Goal: Information Seeking & Learning: Learn about a topic

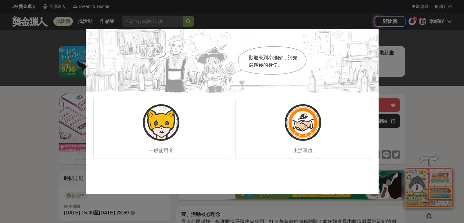
click at [446, 48] on div "歡迎來到小酒館，請先選擇你的身份。 一般使用者 主辦單位" at bounding box center [232, 111] width 464 height 223
click at [301, 120] on img at bounding box center [303, 122] width 37 height 37
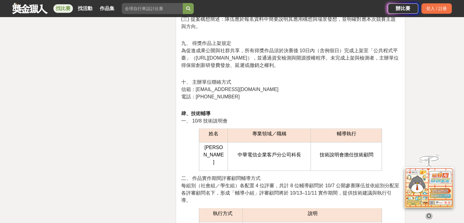
scroll to position [915, 0]
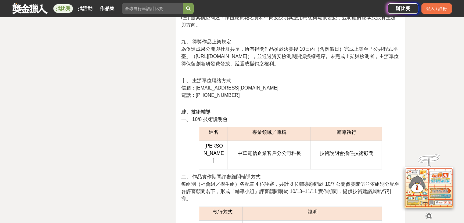
click at [228, 95] on p "十、 主辦單位聯絡方式 信箱：civtechtw-cup@iisigroup.com 電話：(02)8969-7779" at bounding box center [290, 91] width 219 height 28
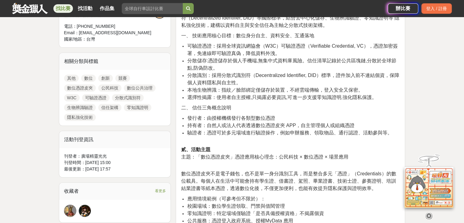
scroll to position [37, 0]
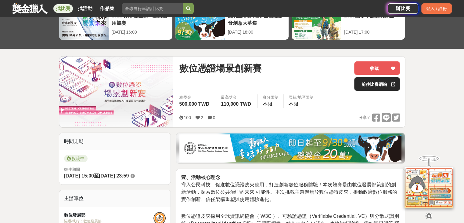
click at [367, 79] on link "前往比賽網站" at bounding box center [377, 83] width 46 height 13
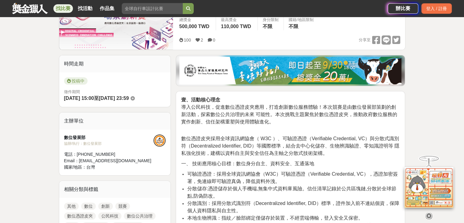
scroll to position [128, 0]
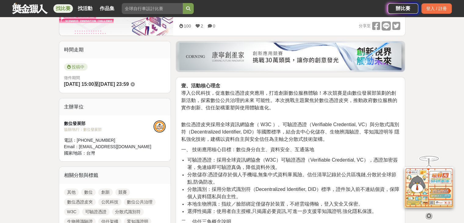
click at [444, 10] on div "登入 / 註冊" at bounding box center [436, 8] width 30 height 10
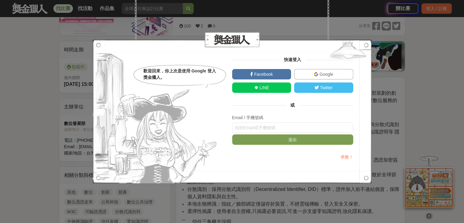
click at [324, 72] on span "Google" at bounding box center [325, 74] width 15 height 5
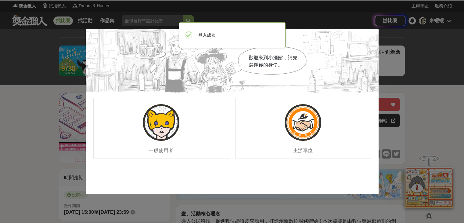
scroll to position [0, 0]
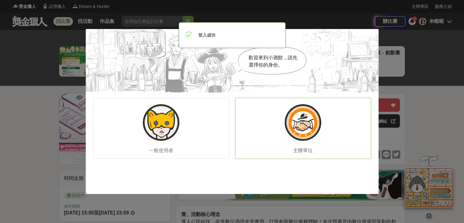
click at [296, 132] on img at bounding box center [303, 122] width 37 height 37
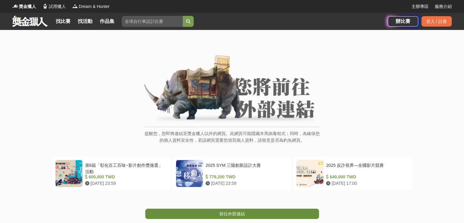
click at [224, 213] on span "前往外部連結" at bounding box center [232, 213] width 26 height 5
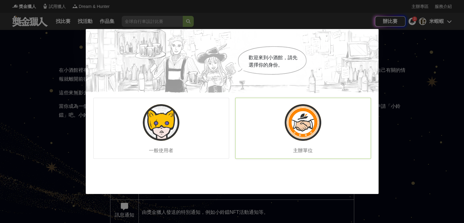
click at [326, 129] on div "主辦單位" at bounding box center [303, 128] width 136 height 61
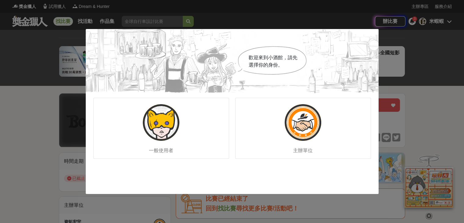
click at [396, 44] on div "歡迎來到小酒館，請先選擇你的身份。 一般使用者 主辦單位" at bounding box center [232, 111] width 464 height 223
click at [309, 119] on img at bounding box center [303, 122] width 37 height 37
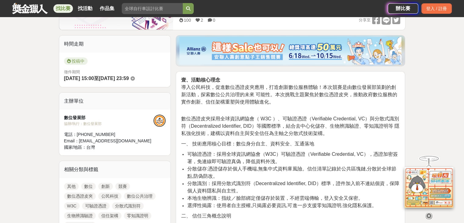
scroll to position [152, 0]
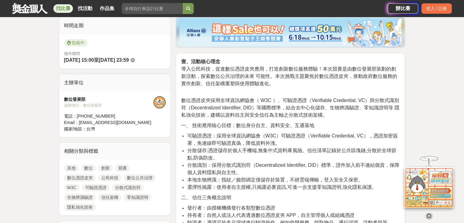
click at [430, 212] on icon at bounding box center [428, 215] width 7 height 7
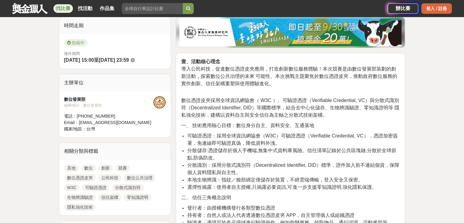
click at [439, 10] on div "登入 / 註冊" at bounding box center [436, 8] width 30 height 10
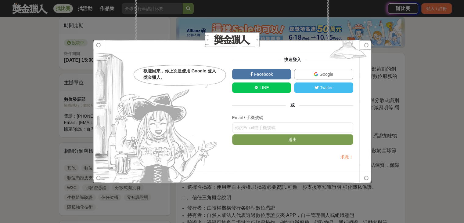
click at [326, 72] on span "Google" at bounding box center [325, 74] width 15 height 5
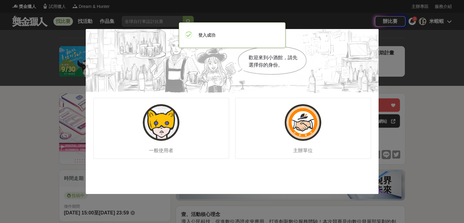
scroll to position [0, 0]
click at [304, 121] on img at bounding box center [303, 122] width 37 height 37
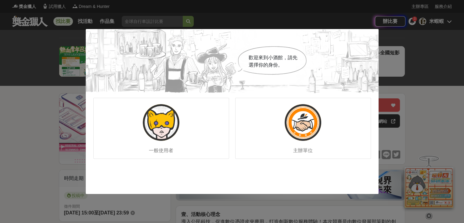
click at [408, 49] on div "歡迎來到小酒館，請先選擇你的身份。 一般使用者 主辦單位" at bounding box center [232, 111] width 464 height 223
click at [310, 112] on img at bounding box center [303, 122] width 37 height 37
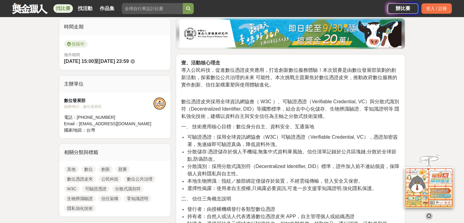
scroll to position [152, 0]
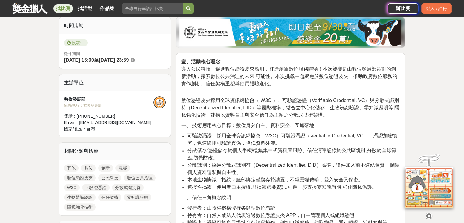
click at [83, 104] on div "協辦/執行： 數位發展部" at bounding box center [109, 104] width 90 height 5
click at [89, 107] on div "數位發展部 協辦/執行： 數位發展部 電話： (02)8969-7779 Email： civtechtw-cup@iisigroup.com 國家/地區： …" at bounding box center [109, 114] width 90 height 36
click at [88, 120] on div "Email： civtechtw-cup@iisigroup.com" at bounding box center [109, 122] width 90 height 6
click at [437, 5] on div "登入 / 註冊" at bounding box center [436, 8] width 30 height 10
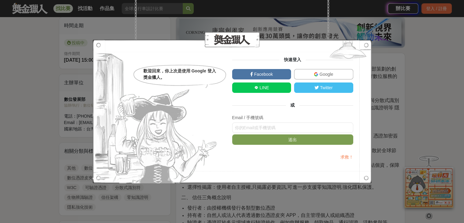
click at [324, 72] on span "Google" at bounding box center [325, 74] width 15 height 5
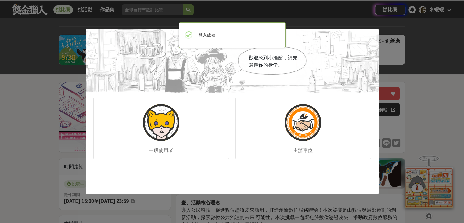
scroll to position [0, 0]
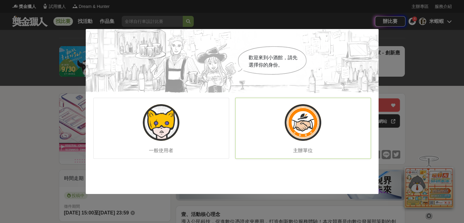
click at [306, 120] on img at bounding box center [303, 122] width 37 height 37
click at [170, 126] on img at bounding box center [161, 122] width 37 height 37
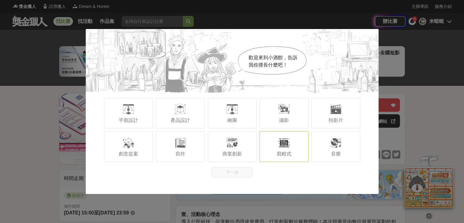
click at [273, 158] on div "寫程式" at bounding box center [284, 146] width 49 height 30
click at [241, 171] on button "下一步" at bounding box center [231, 172] width 41 height 10
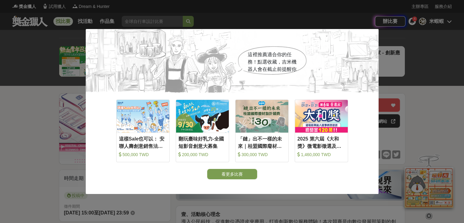
click at [241, 171] on button "看更多比賽" at bounding box center [232, 174] width 50 height 10
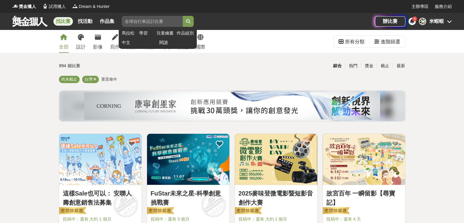
click at [141, 18] on input "search" at bounding box center [152, 21] width 61 height 11
click at [183, 16] on button "submit" at bounding box center [188, 21] width 11 height 11
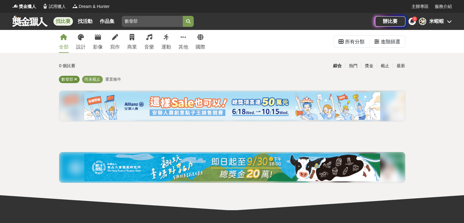
click at [76, 77] on icon at bounding box center [75, 79] width 3 height 4
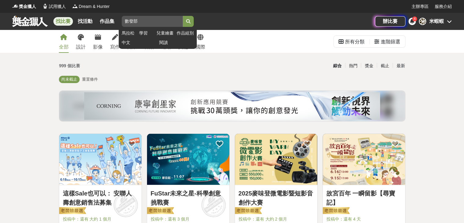
click at [151, 22] on input "數發部" at bounding box center [152, 21] width 61 height 11
type input "數位憑證"
click at [183, 16] on button "submit" at bounding box center [188, 21] width 11 height 11
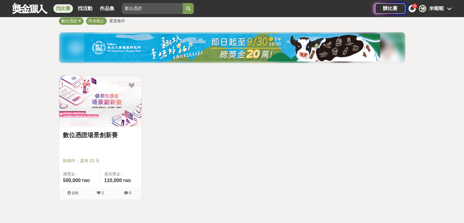
scroll to position [61, 0]
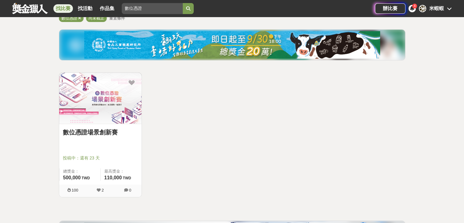
click at [95, 106] on img at bounding box center [100, 98] width 82 height 51
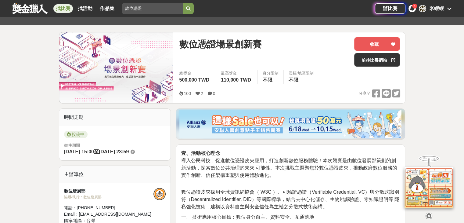
scroll to position [91, 0]
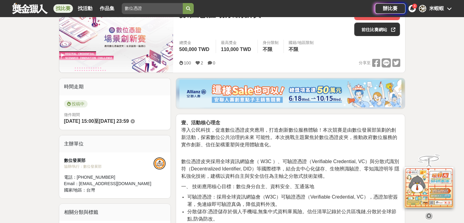
click at [161, 162] on div at bounding box center [159, 163] width 12 height 12
click at [446, 9] on div "米 米蝦蝦" at bounding box center [435, 8] width 33 height 7
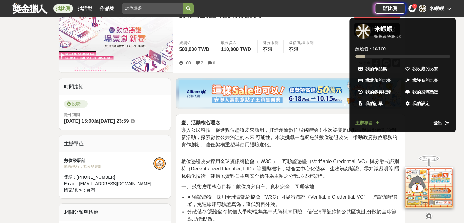
click at [368, 124] on span "主辦專區" at bounding box center [363, 123] width 17 height 6
click at [365, 122] on span "主辦專區" at bounding box center [363, 123] width 17 height 6
click at [377, 123] on icon at bounding box center [377, 122] width 4 height 4
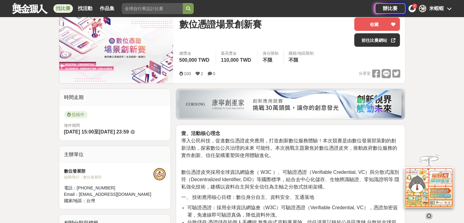
scroll to position [91, 0]
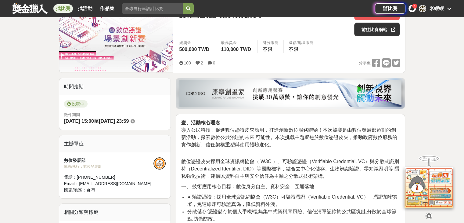
click at [149, 183] on div "Email： [EMAIL_ADDRESS][DOMAIN_NAME]" at bounding box center [109, 183] width 90 height 6
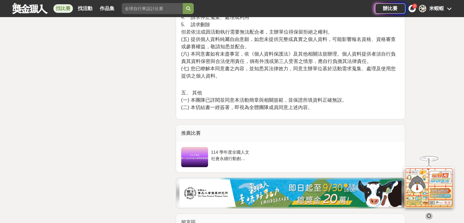
scroll to position [2934, 0]
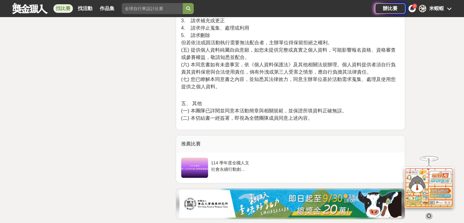
click at [413, 9] on icon at bounding box center [412, 8] width 4 height 5
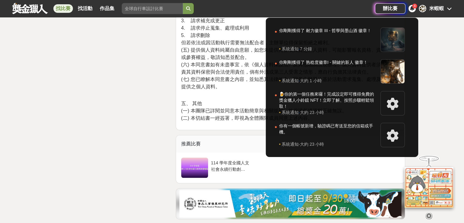
drag, startPoint x: 132, startPoint y: 67, endPoint x: 138, endPoint y: 68, distance: 6.2
click at [132, 66] on div at bounding box center [232, 111] width 464 height 223
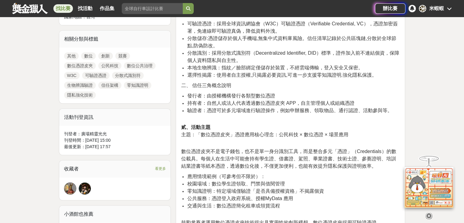
scroll to position [128, 0]
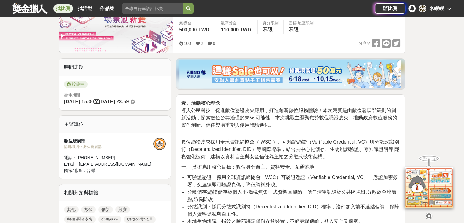
scroll to position [122, 0]
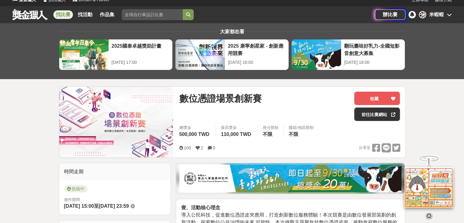
scroll to position [122, 0]
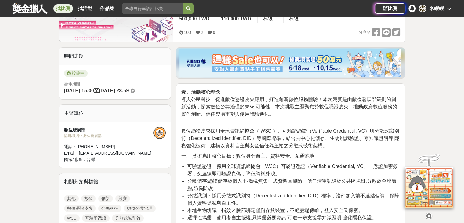
click at [442, 7] on div "米蝦蝦" at bounding box center [436, 8] width 15 height 7
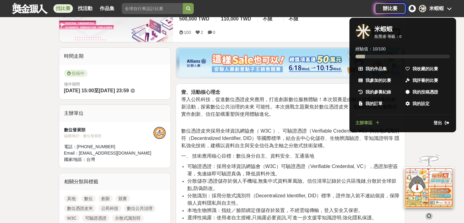
click at [363, 124] on span "主辦專區" at bounding box center [363, 123] width 17 height 6
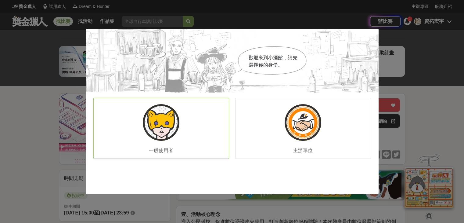
click at [190, 122] on div "一般使用者" at bounding box center [161, 128] width 136 height 61
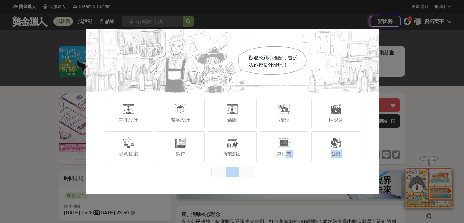
drag, startPoint x: 286, startPoint y: 152, endPoint x: 273, endPoint y: 172, distance: 24.1
click at [272, 174] on div "歡迎來到小酒館，告訴我你擅長什麼吧！ 平面設計 產品設計 繪圖 攝影 拍影片 創意提案 寫作 商業創新 寫程式 音樂 下一步" at bounding box center [232, 103] width 293 height 148
click at [285, 151] on span "寫程式" at bounding box center [284, 153] width 15 height 5
click at [234, 180] on div "歡迎來到小酒館，告訴我你擅長什麼吧！ 平面設計 產品設計 繪圖 攝影 拍影片 創意提案 寫作 商業創新 寫程式 音樂 下一步" at bounding box center [232, 111] width 293 height 165
click at [236, 174] on button "下一步" at bounding box center [231, 172] width 41 height 10
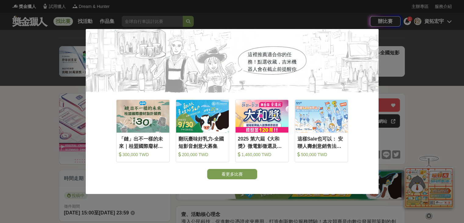
click at [410, 62] on div "這裡推薦適合你的任務！點選收藏，吉米機器人會在截止前提醒你 收藏 「鏈」出不一樣的未來｜桂盟國際廢材設計競賽 300,000 TWD 收藏 翻玩臺味好乳力-全…" at bounding box center [232, 111] width 464 height 223
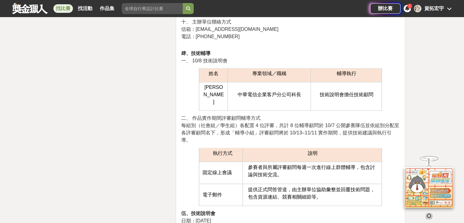
scroll to position [976, 0]
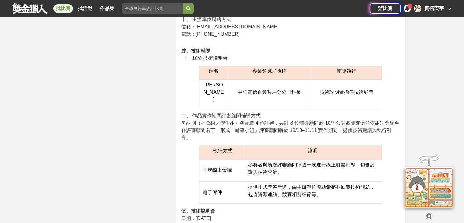
click at [408, 9] on icon at bounding box center [407, 8] width 4 height 5
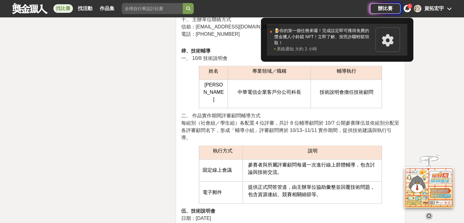
click at [327, 40] on div "🍺你的第一個任務來囉！完成設定即可獲得免費的獎金獵人小鈴鐺 NFT！立即了解、按照步驟輕鬆領取！" at bounding box center [323, 36] width 98 height 18
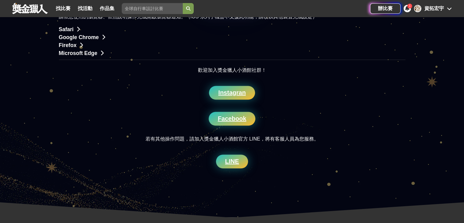
scroll to position [488, 0]
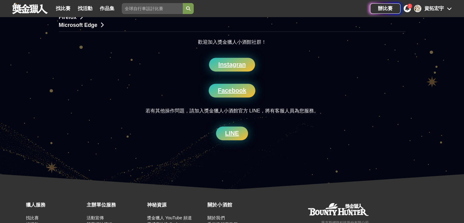
click at [442, 11] on div "資拓宏宇" at bounding box center [434, 8] width 20 height 7
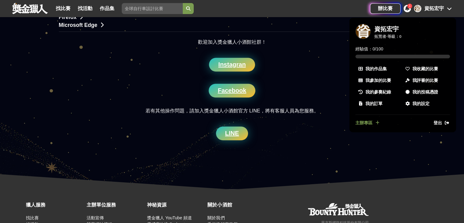
click at [361, 124] on span "主辦專區" at bounding box center [363, 123] width 17 height 6
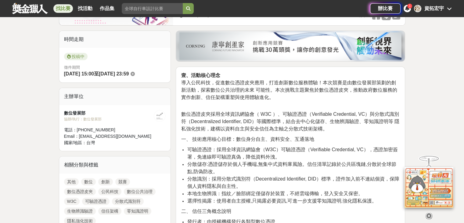
scroll to position [152, 0]
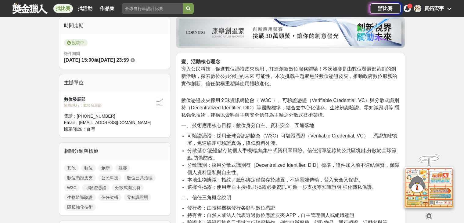
drag, startPoint x: 69, startPoint y: 105, endPoint x: 94, endPoint y: 105, distance: 25.0
click at [89, 105] on div "協辦/執行： 數位發展部" at bounding box center [109, 104] width 90 height 5
drag, startPoint x: 95, startPoint y: 105, endPoint x: 101, endPoint y: 105, distance: 6.7
click at [95, 105] on div "協辦/執行： 數位發展部" at bounding box center [109, 104] width 90 height 5
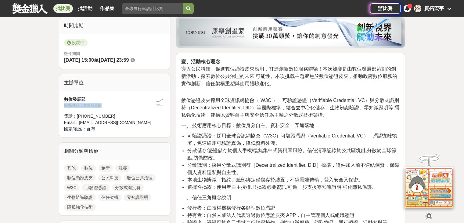
drag, startPoint x: 105, startPoint y: 104, endPoint x: 57, endPoint y: 107, distance: 47.7
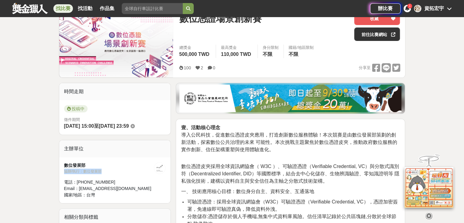
scroll to position [0, 0]
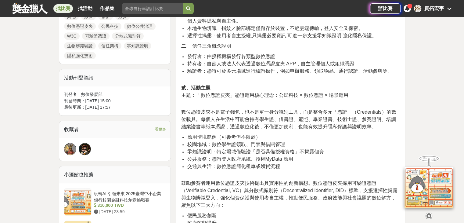
scroll to position [305, 0]
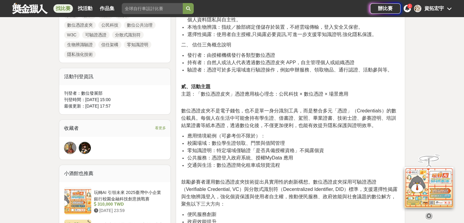
click at [250, 149] on span "零知識證明：特定場域僅驗證「是否具備授權資格」不揭露個資" at bounding box center [255, 150] width 137 height 5
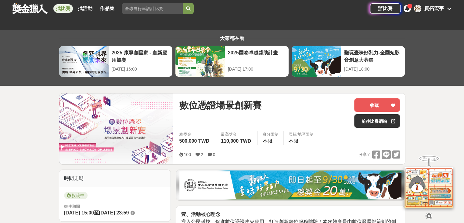
scroll to position [0, 0]
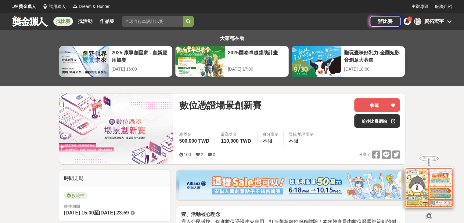
click at [407, 25] on div "1" at bounding box center [406, 21] width 7 height 7
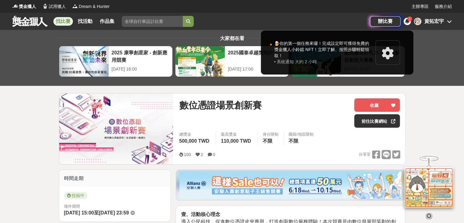
click at [447, 129] on div at bounding box center [232, 111] width 464 height 223
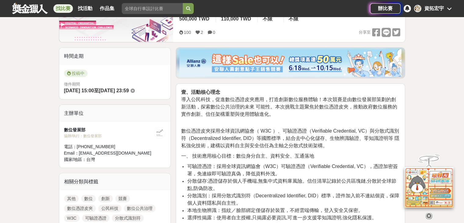
scroll to position [152, 0]
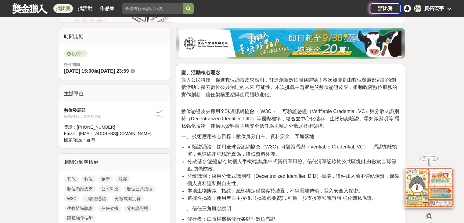
scroll to position [152, 0]
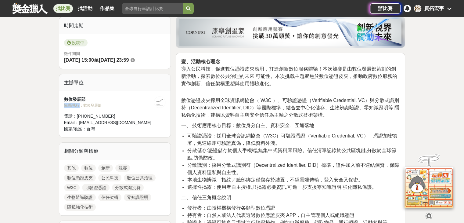
drag, startPoint x: 81, startPoint y: 105, endPoint x: 63, endPoint y: 105, distance: 17.1
click at [64, 105] on div "協辦/執行： 數位發展部" at bounding box center [109, 104] width 90 height 5
copy div "協辦/執行"
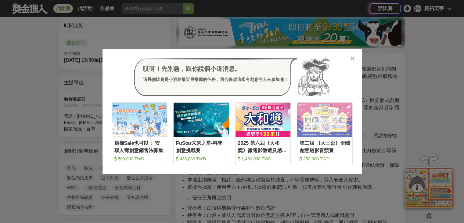
click at [352, 58] on icon at bounding box center [352, 58] width 5 height 6
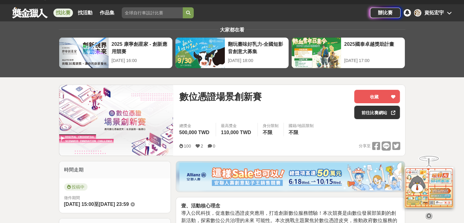
scroll to position [122, 0]
